Goal: Find specific page/section: Find specific page/section

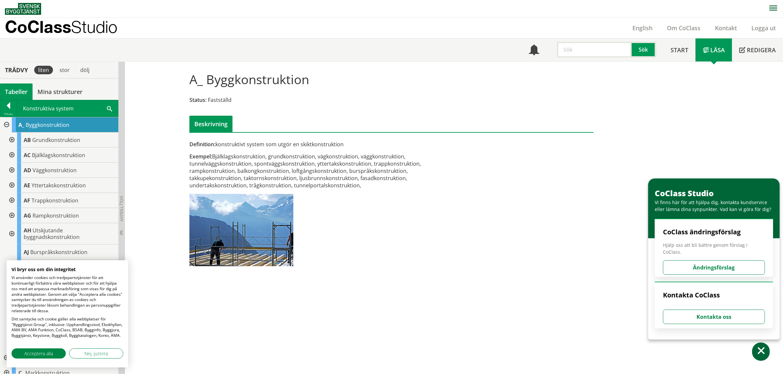
drag, startPoint x: 580, startPoint y: 48, endPoint x: 577, endPoint y: 59, distance: 11.1
click at [579, 56] on input "text" at bounding box center [594, 50] width 75 height 16
paste input "Väggsystem"
type input "Väggsystem"
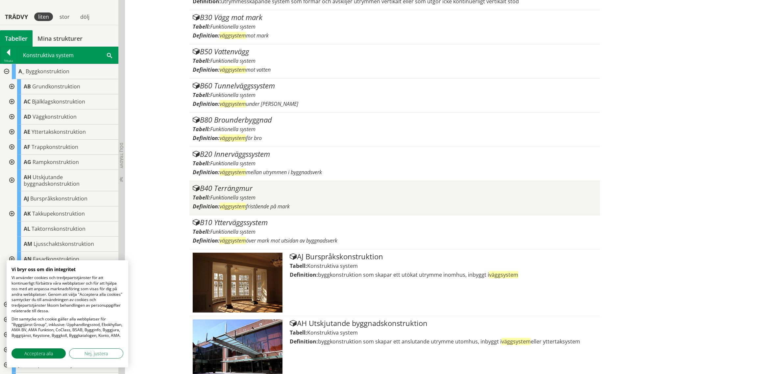
scroll to position [206, 0]
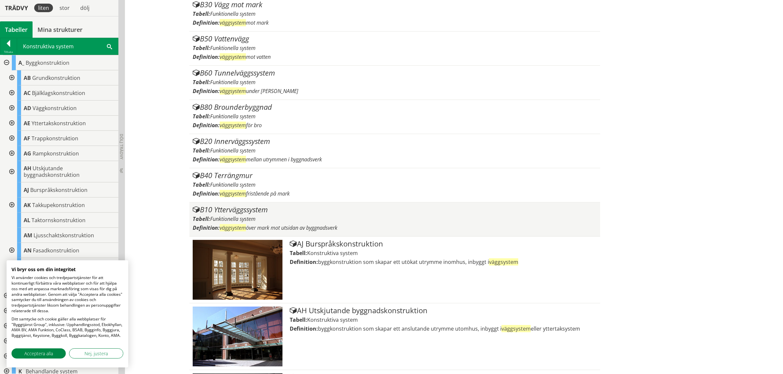
click at [246, 213] on div "B10 Ytterväggssystem" at bounding box center [395, 210] width 404 height 8
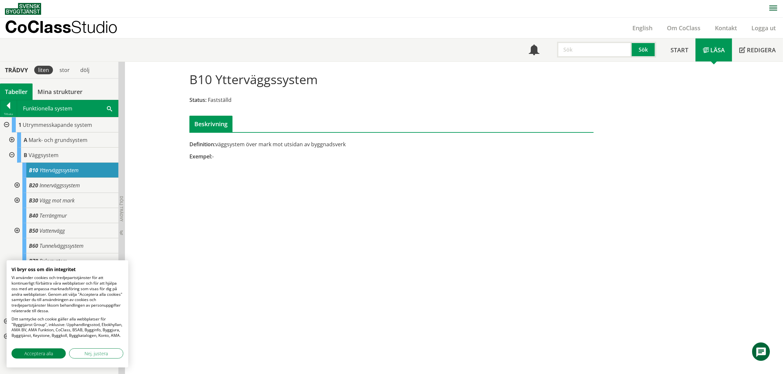
click at [16, 186] on div at bounding box center [17, 185] width 12 height 15
click at [57, 234] on span "Innervägg" at bounding box center [56, 230] width 22 height 7
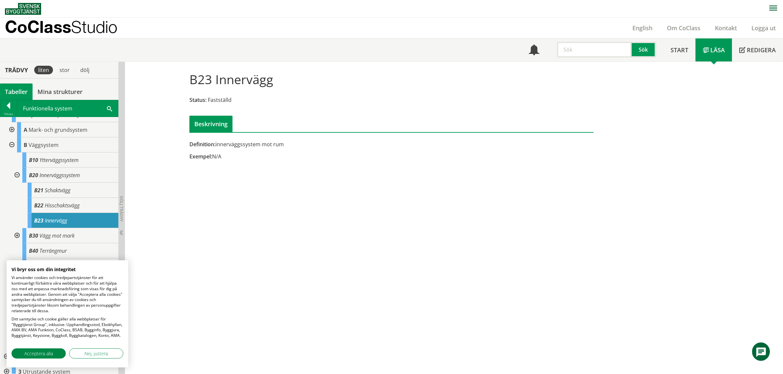
scroll to position [15, 0]
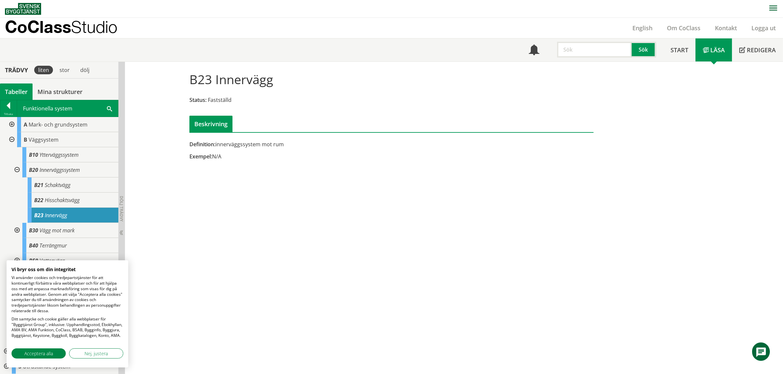
click at [57, 215] on span "Innervägg" at bounding box center [56, 215] width 22 height 7
click at [62, 172] on span "Innerväggssystem" at bounding box center [59, 169] width 40 height 7
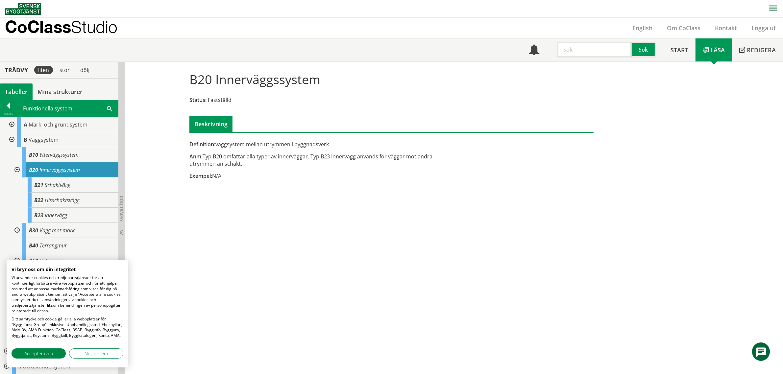
drag, startPoint x: 314, startPoint y: 88, endPoint x: 169, endPoint y: 82, distance: 145.8
click at [169, 82] on div "B20 Innerväggssystem Status: Fastställd Beskrivning Definition: väggsystem mell…" at bounding box center [454, 218] width 658 height 313
click at [43, 355] on span "Acceptera alla" at bounding box center [38, 353] width 29 height 7
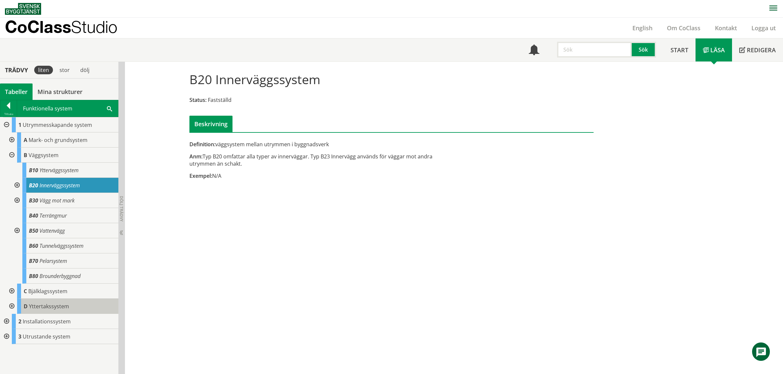
scroll to position [0, 0]
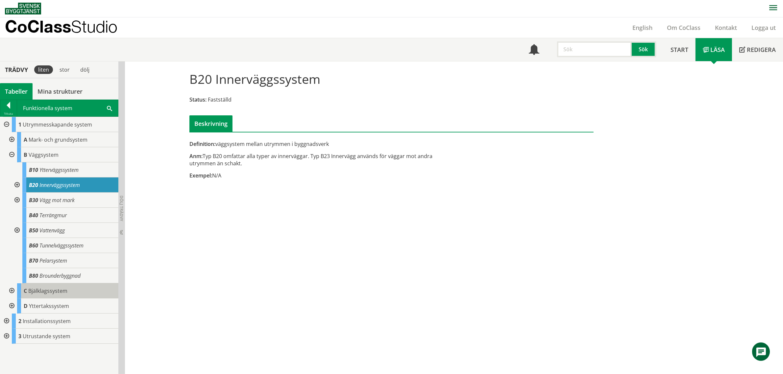
click at [63, 290] on span "Bjälklagssystem" at bounding box center [47, 290] width 39 height 7
